Goal: Register for event/course

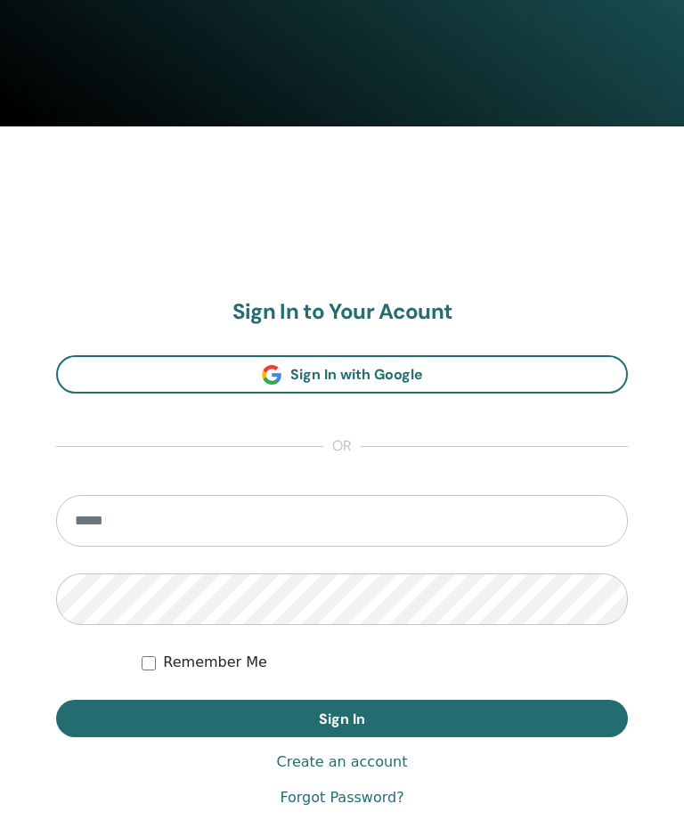
scroll to position [833, 0]
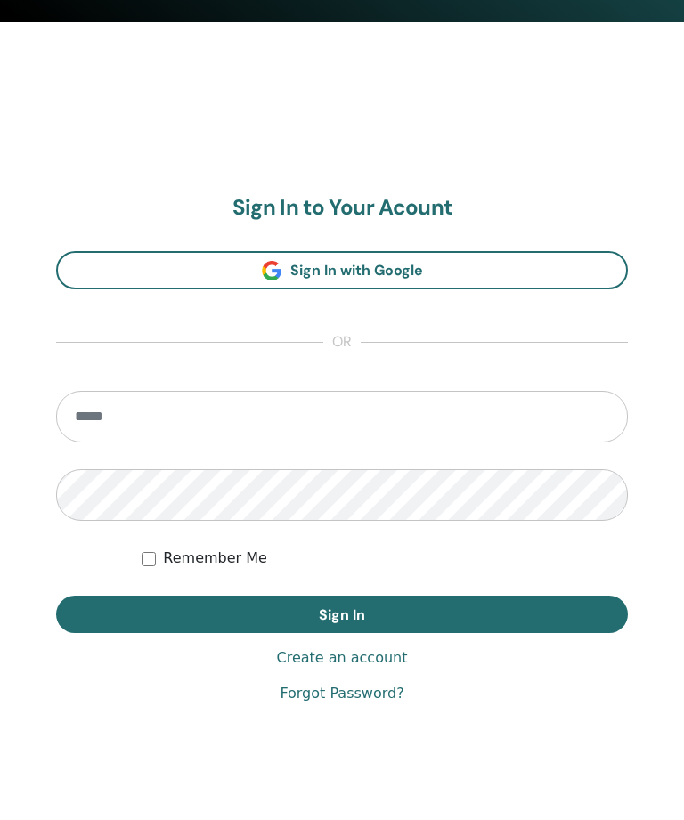
click at [412, 418] on input "email" at bounding box center [342, 417] width 572 height 52
click at [240, 406] on input "email" at bounding box center [342, 417] width 572 height 52
type input "**********"
click at [342, 614] on button "Sign In" at bounding box center [342, 614] width 572 height 37
click at [538, 612] on button "Sign In" at bounding box center [342, 614] width 572 height 37
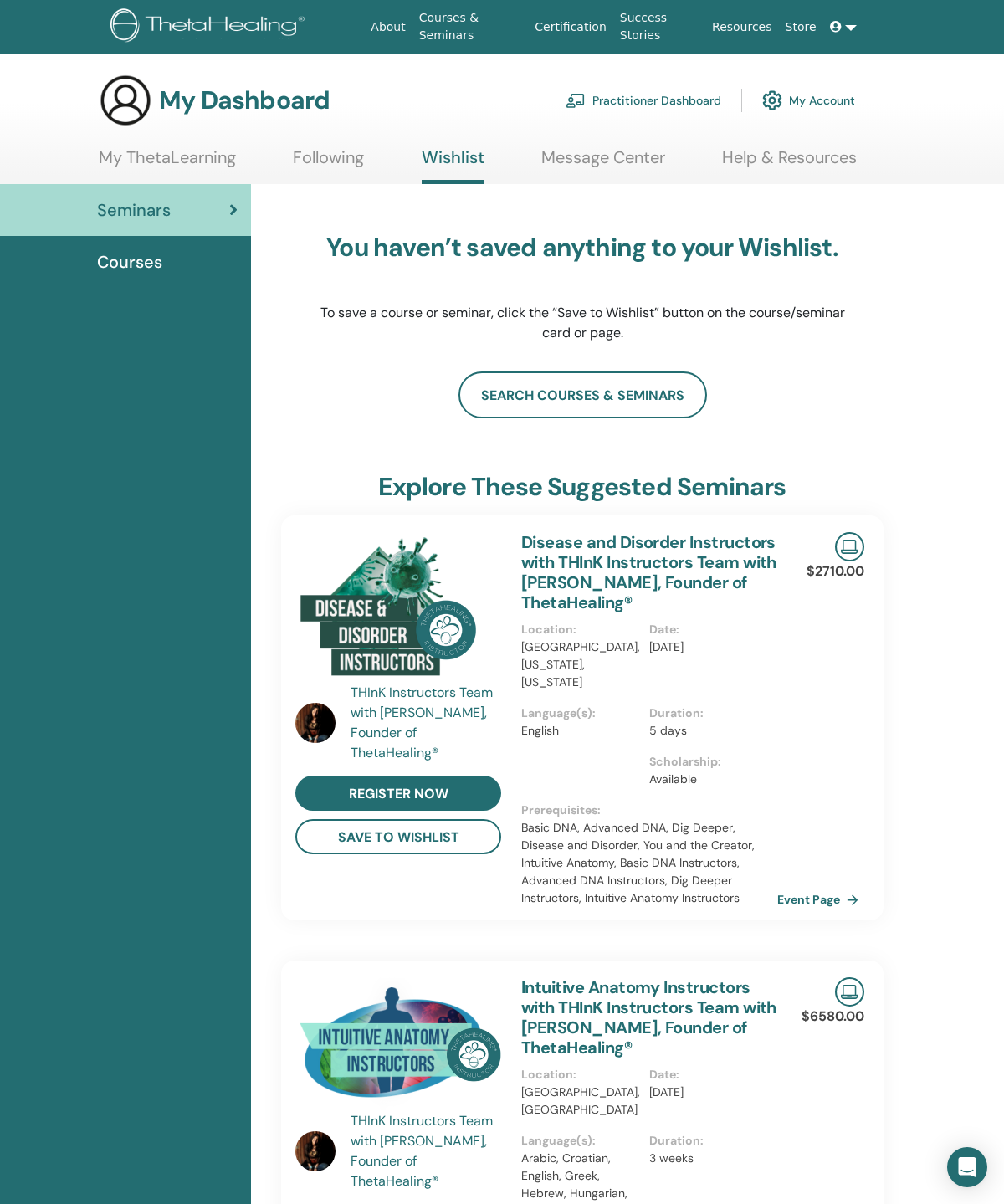
click at [161, 271] on span "Courses" at bounding box center [129, 261] width 65 height 25
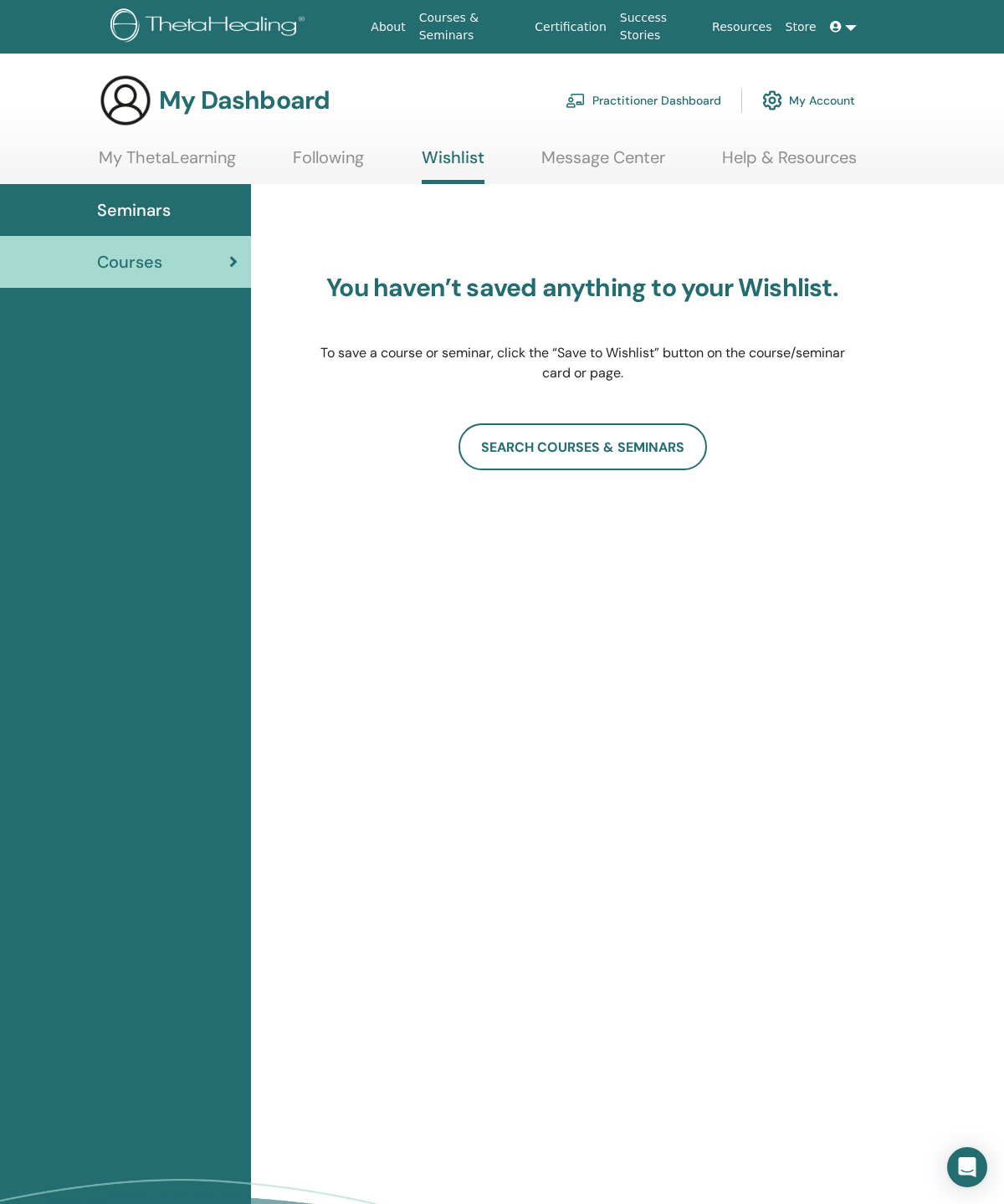
scroll to position [49, 0]
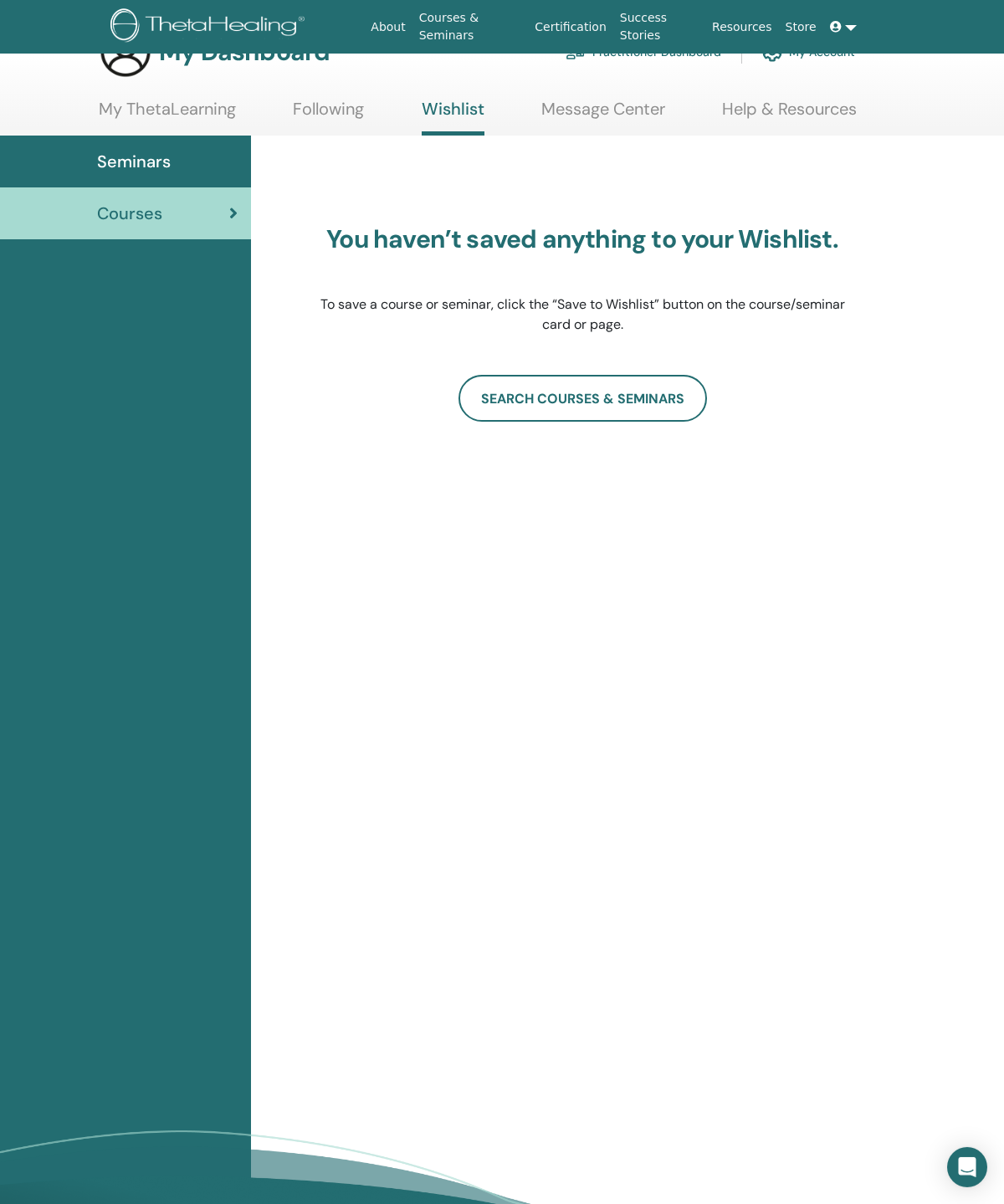
click at [657, 411] on link "SEARCH COURSES & SEMINARS" at bounding box center [582, 398] width 249 height 47
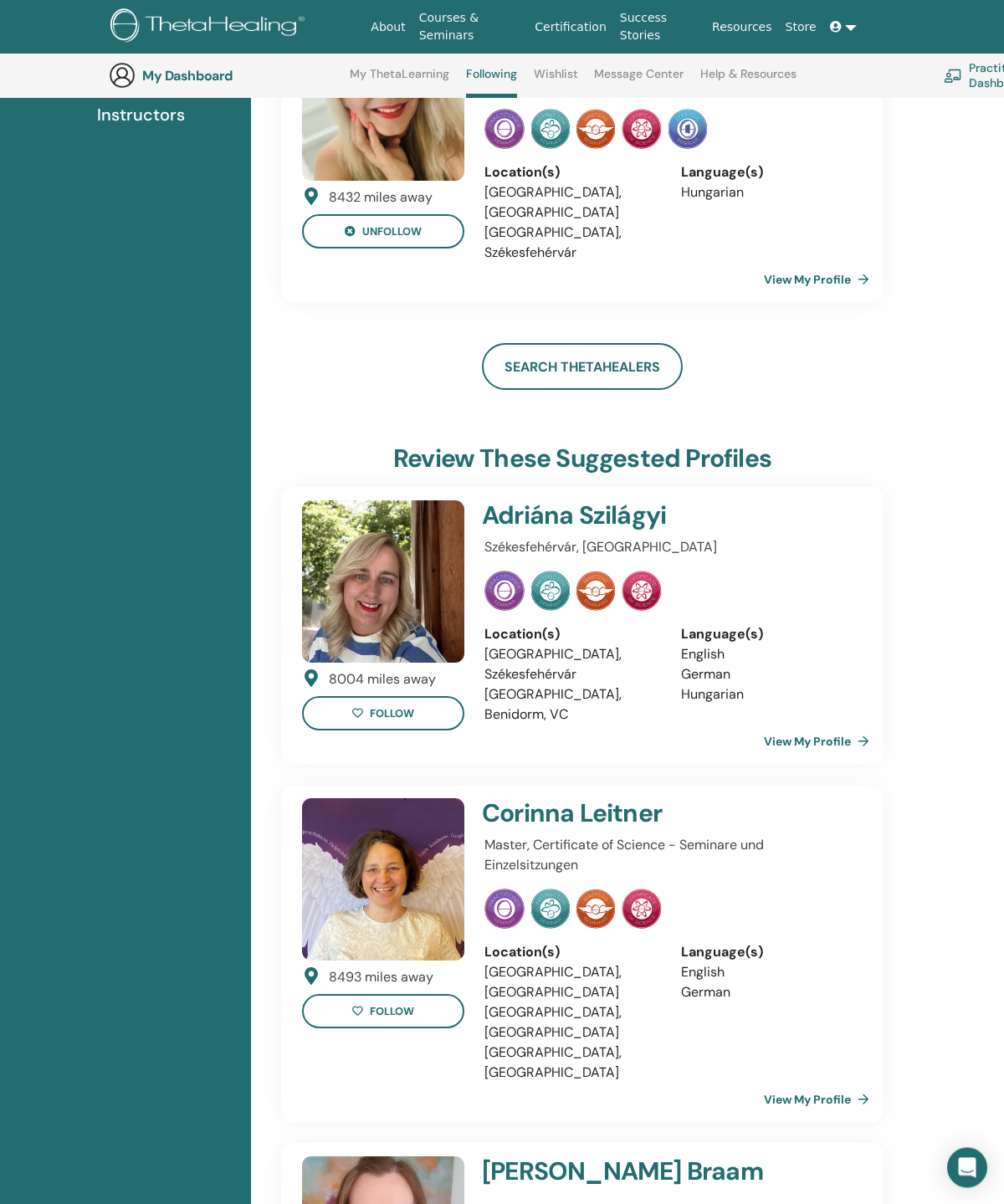
scroll to position [241, 0]
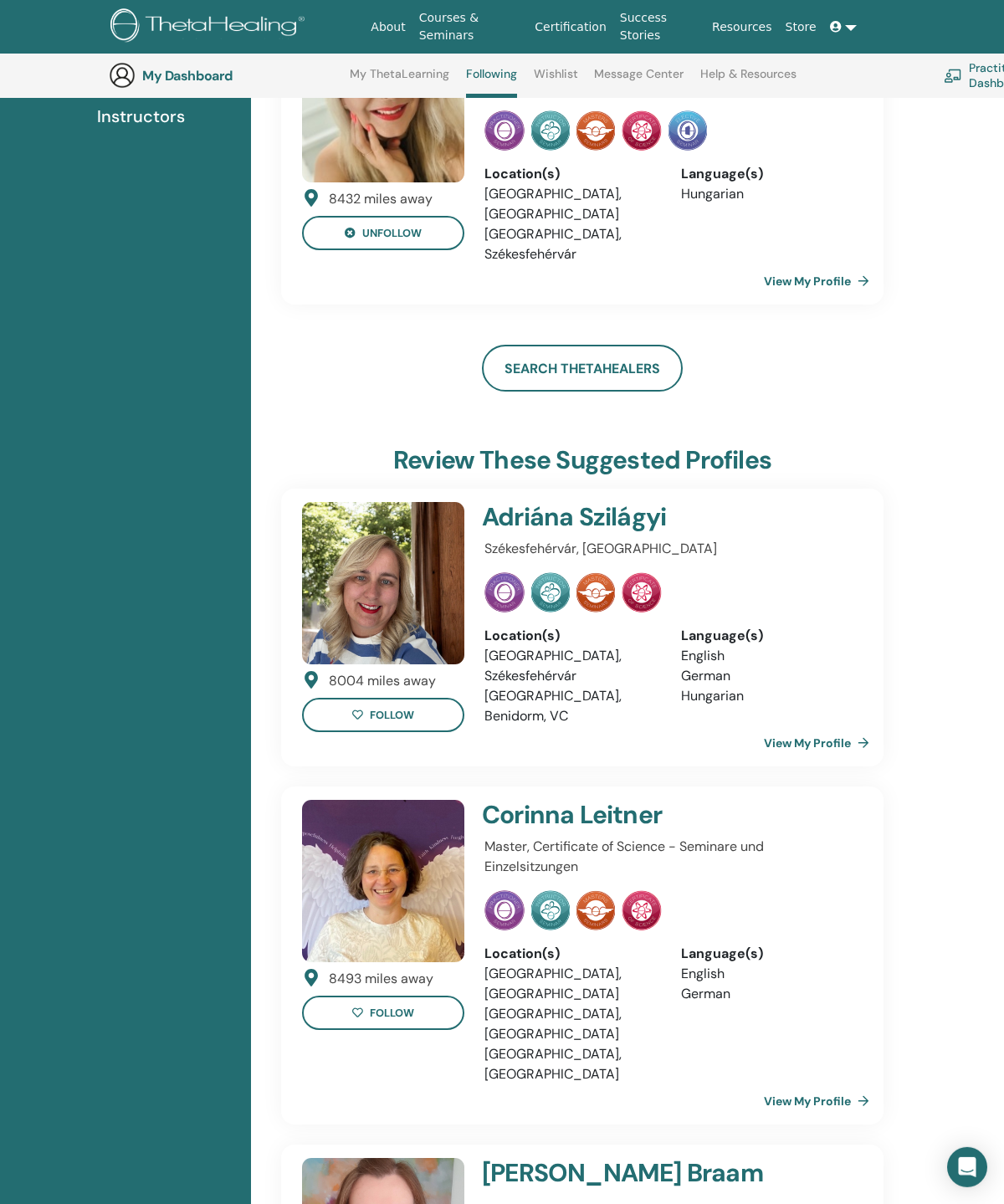
click at [844, 726] on link "View My Profile" at bounding box center [819, 743] width 112 height 34
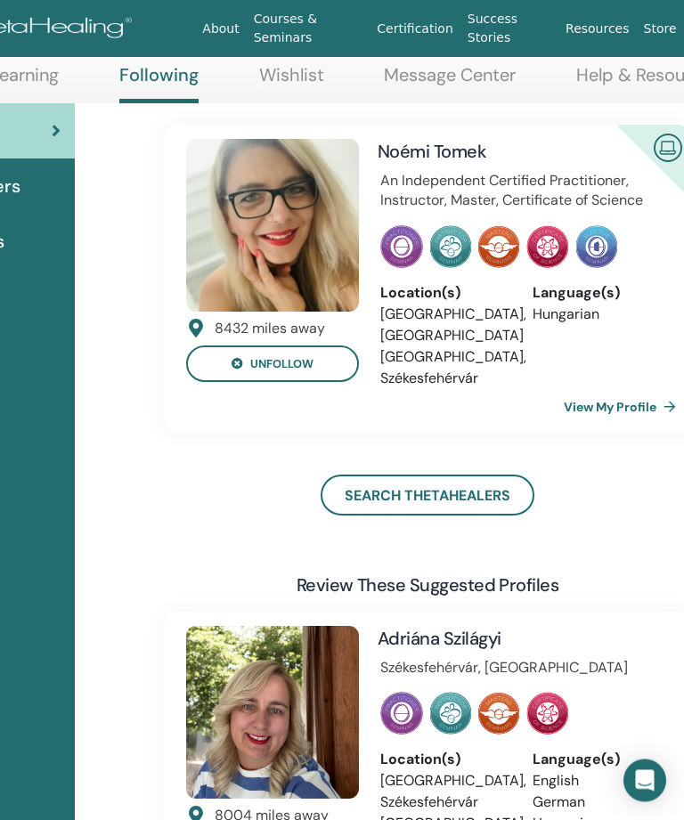
scroll to position [87, 192]
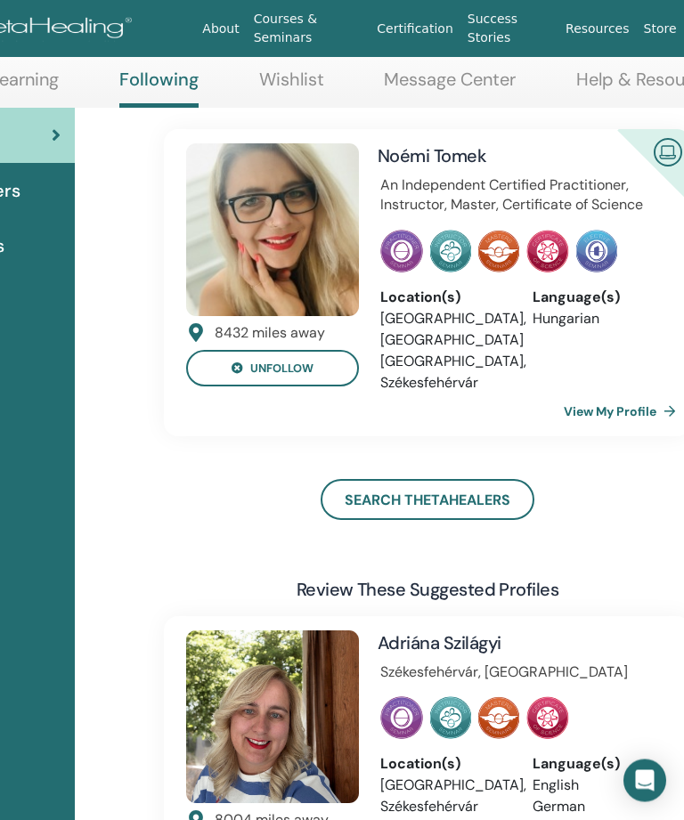
click at [438, 158] on h4 "Noémi Tomek" at bounding box center [494, 156] width 233 height 25
click at [616, 406] on link "View My Profile" at bounding box center [623, 413] width 119 height 36
